Goal: Check status: Check status

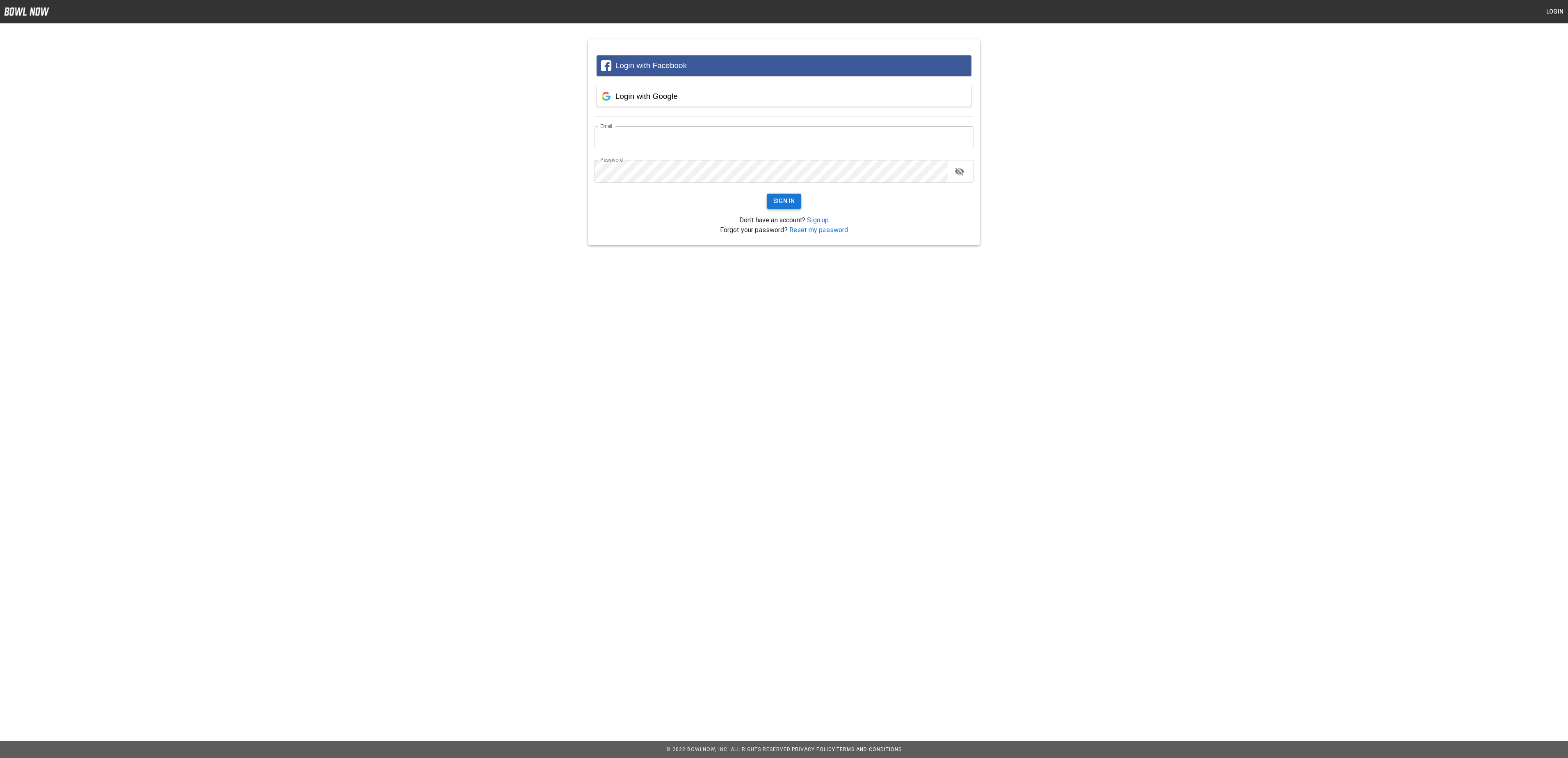
type input "**********"
click at [797, 204] on button "Sign In" at bounding box center [784, 201] width 35 height 15
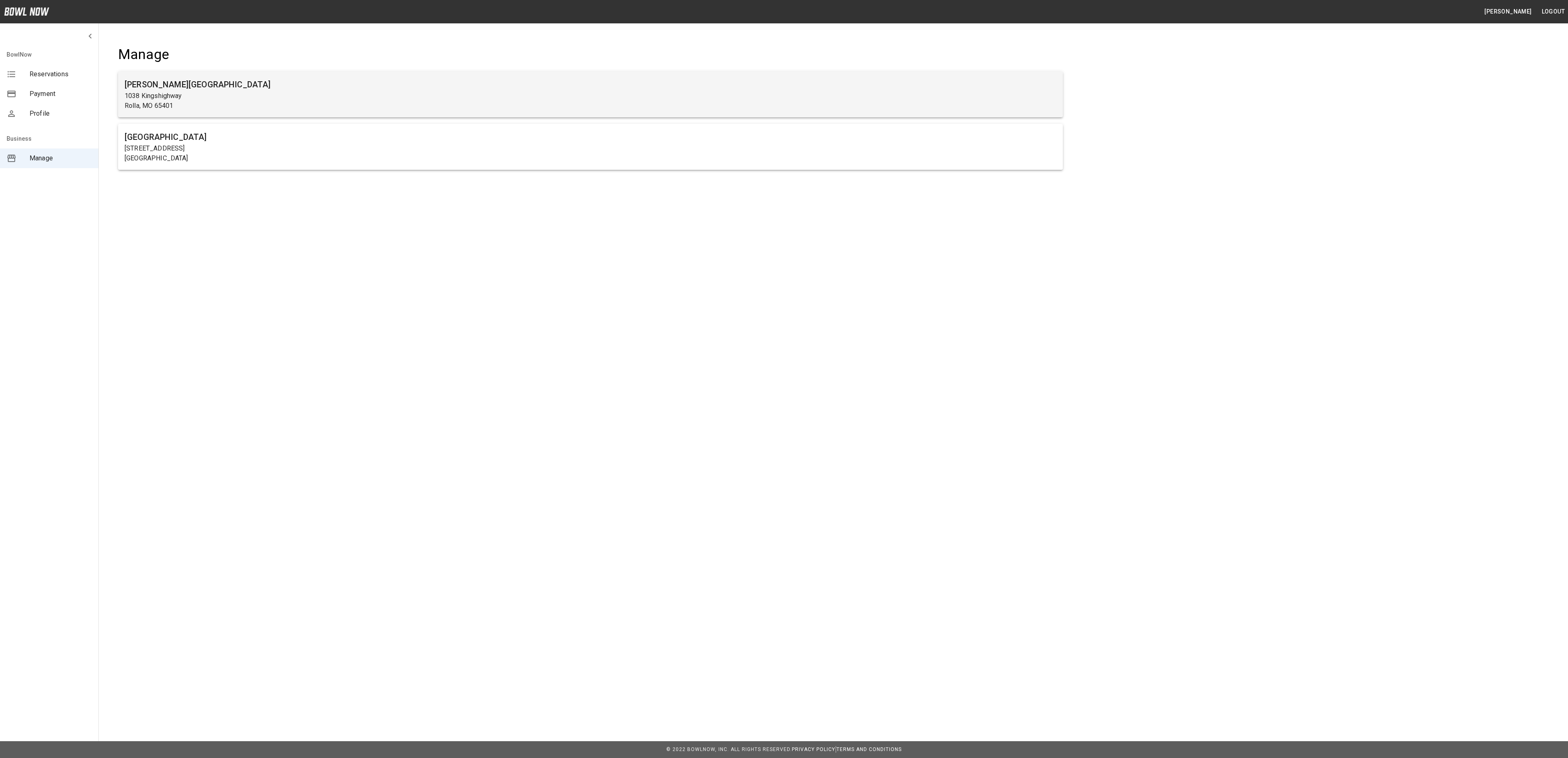
click at [213, 96] on p "1038 Kingshighway" at bounding box center [590, 96] width 932 height 10
click at [204, 89] on h6 "[PERSON_NAME][GEOGRAPHIC_DATA]" at bounding box center [590, 85] width 932 height 13
click at [135, 95] on p "1038 Kingshighway" at bounding box center [590, 96] width 932 height 10
click at [220, 87] on h6 "[PERSON_NAME][GEOGRAPHIC_DATA]" at bounding box center [590, 85] width 932 height 13
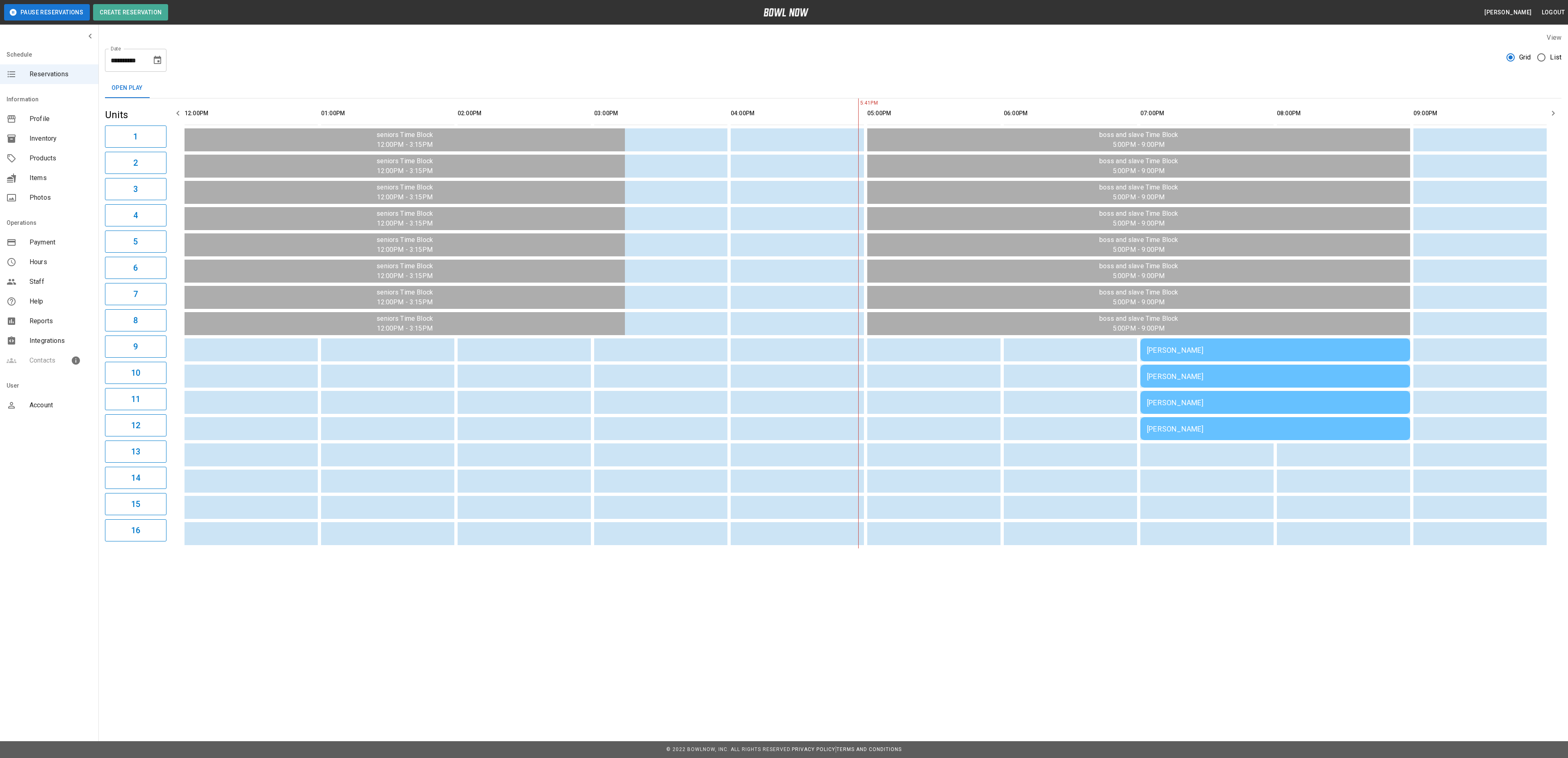
click at [1176, 354] on div "[PERSON_NAME]" at bounding box center [1275, 350] width 257 height 9
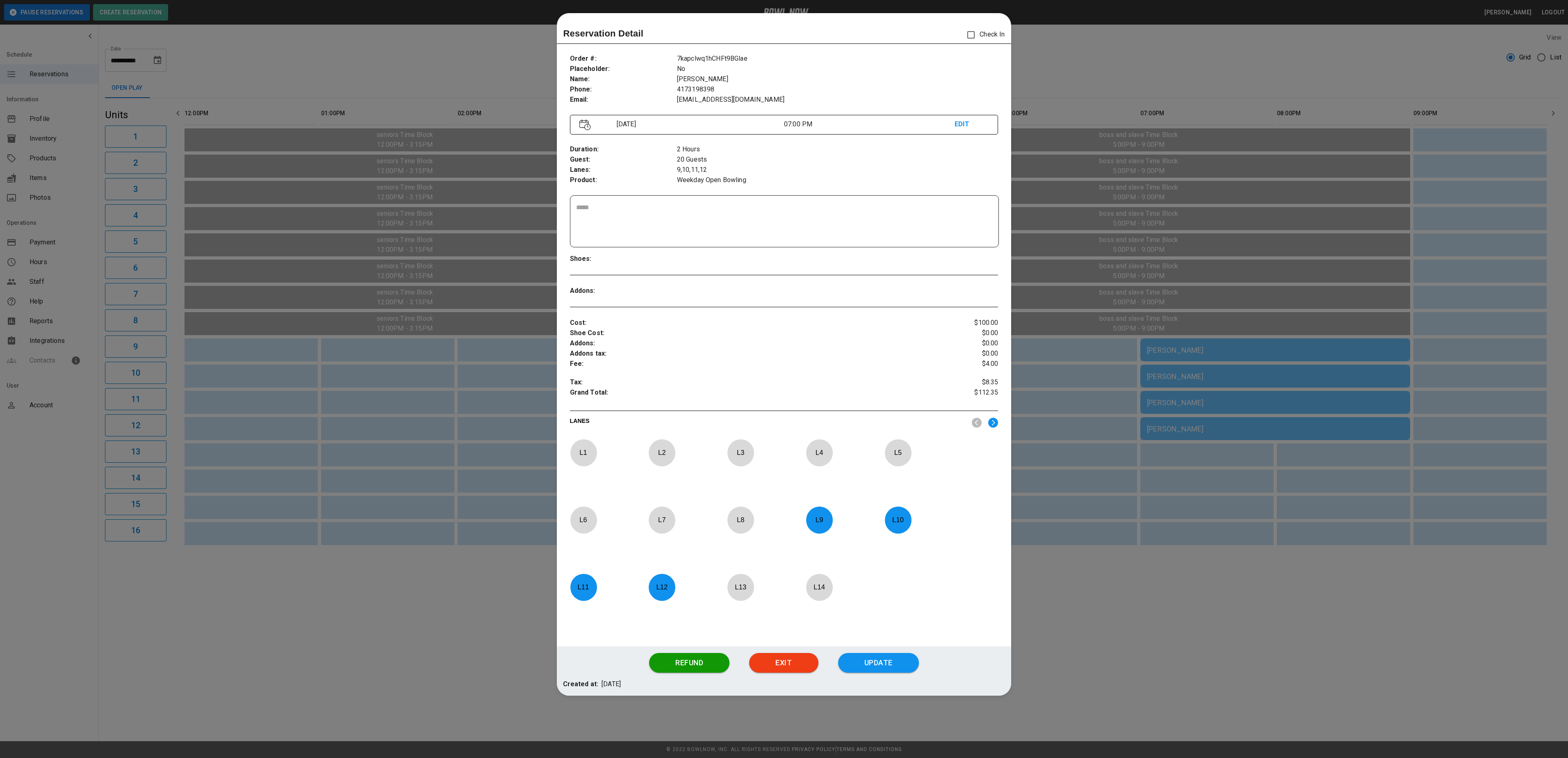
click at [1060, 640] on div at bounding box center [784, 379] width 1568 height 758
